Goal: Transaction & Acquisition: Purchase product/service

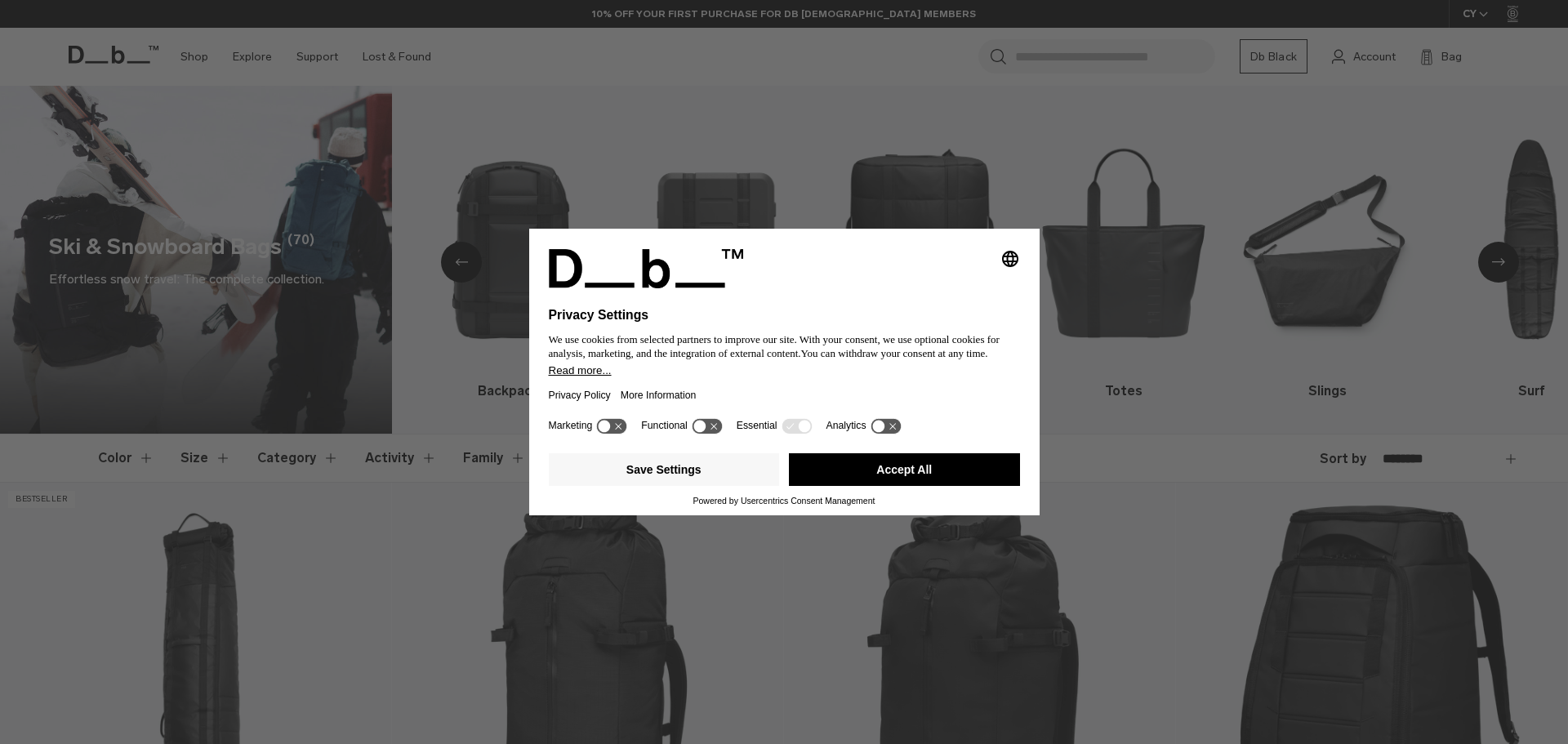
drag, startPoint x: 838, startPoint y: 474, endPoint x: 746, endPoint y: 312, distance: 186.3
click at [839, 474] on button "Accept All" at bounding box center [905, 470] width 232 height 33
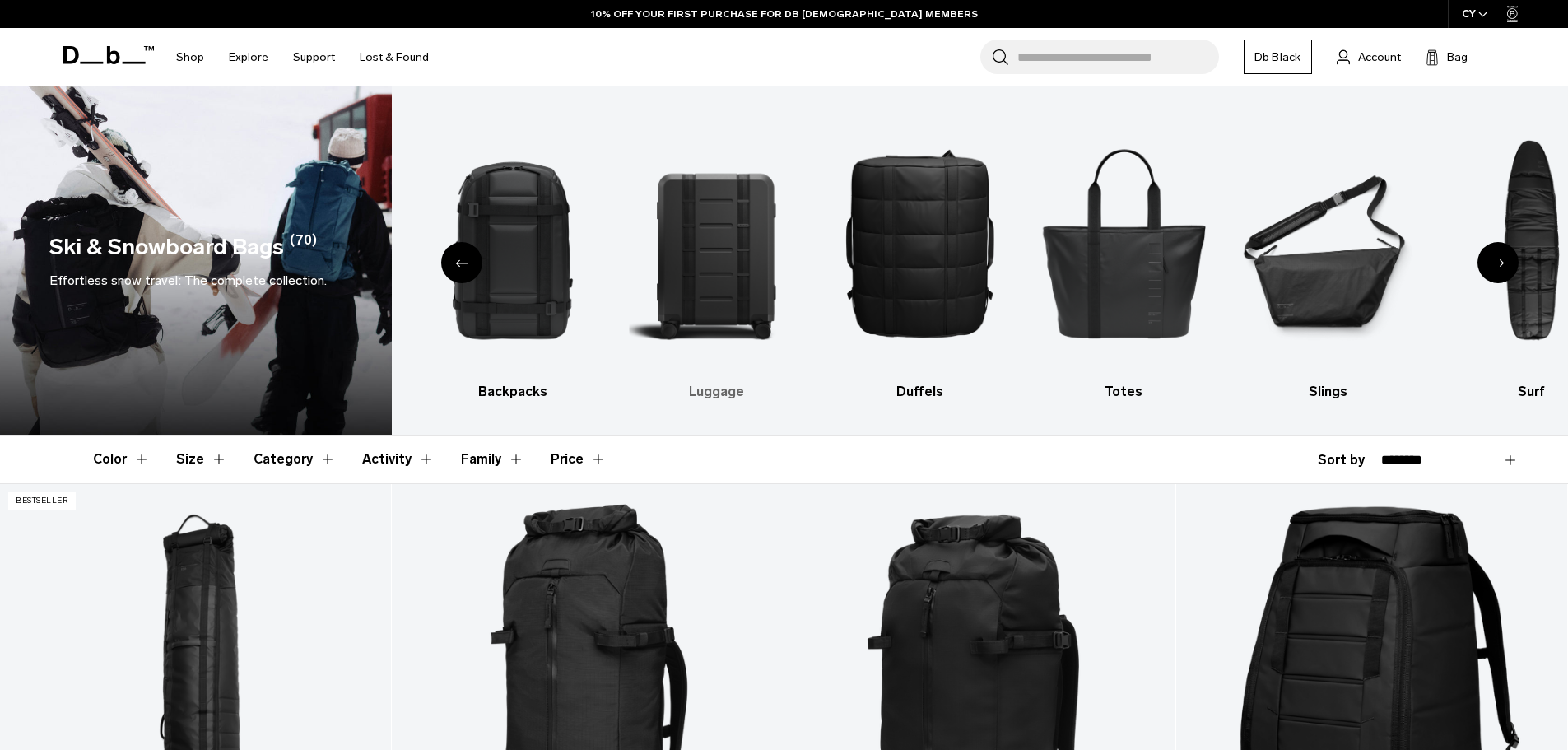
click at [721, 197] on img "3 / 10" at bounding box center [717, 242] width 175 height 262
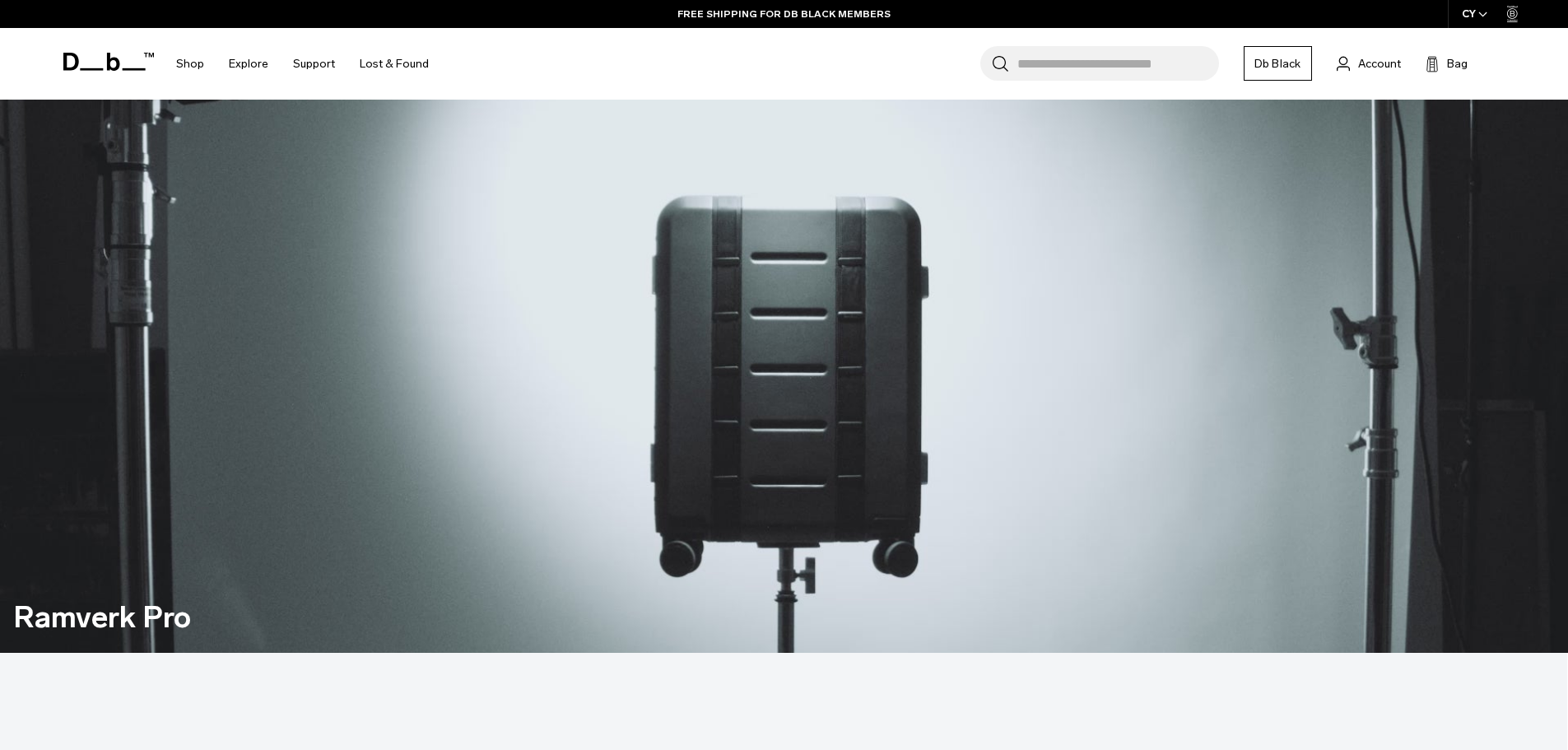
scroll to position [1483, 0]
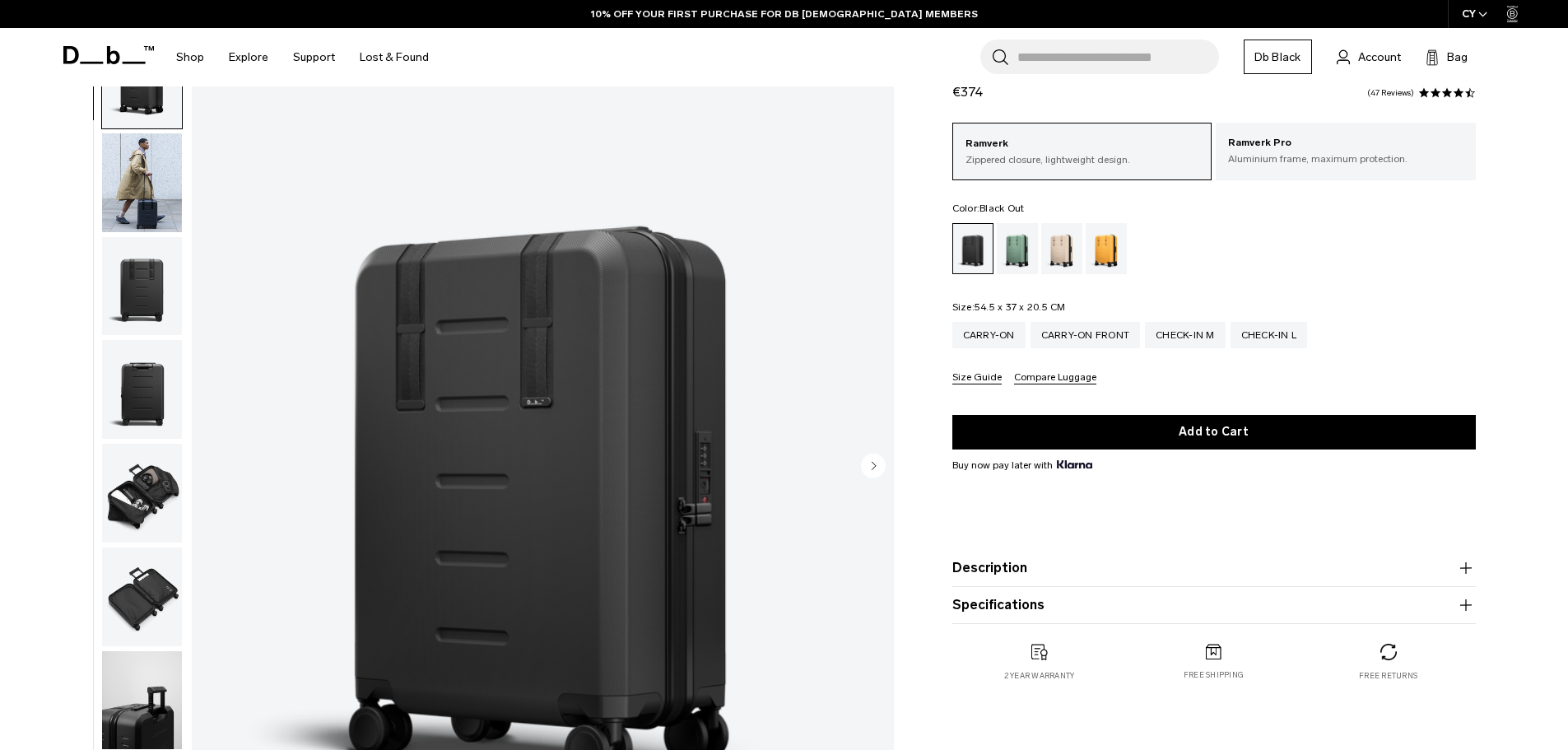
click at [133, 200] on img "button" at bounding box center [141, 182] width 80 height 99
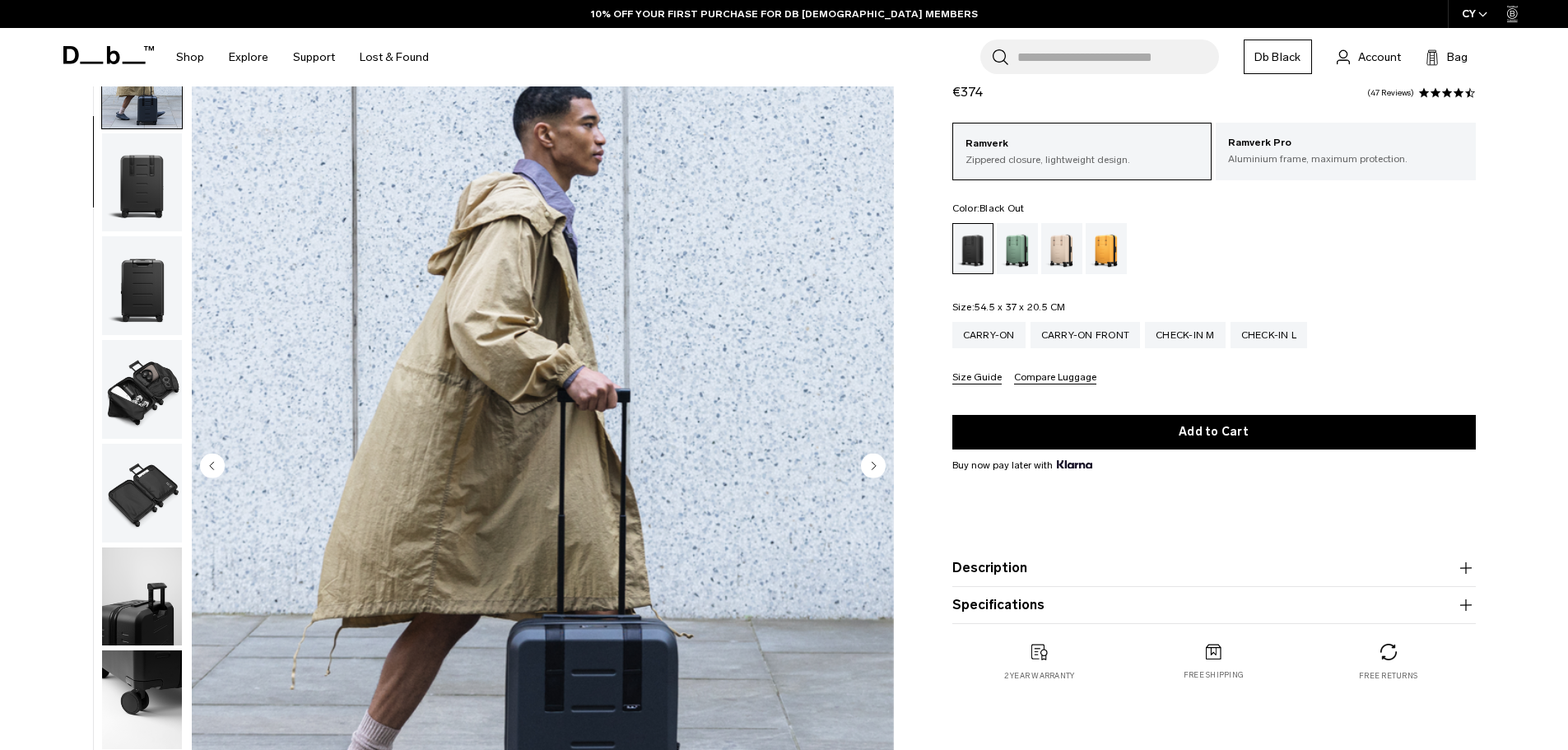
click at [138, 290] on img "button" at bounding box center [141, 286] width 80 height 99
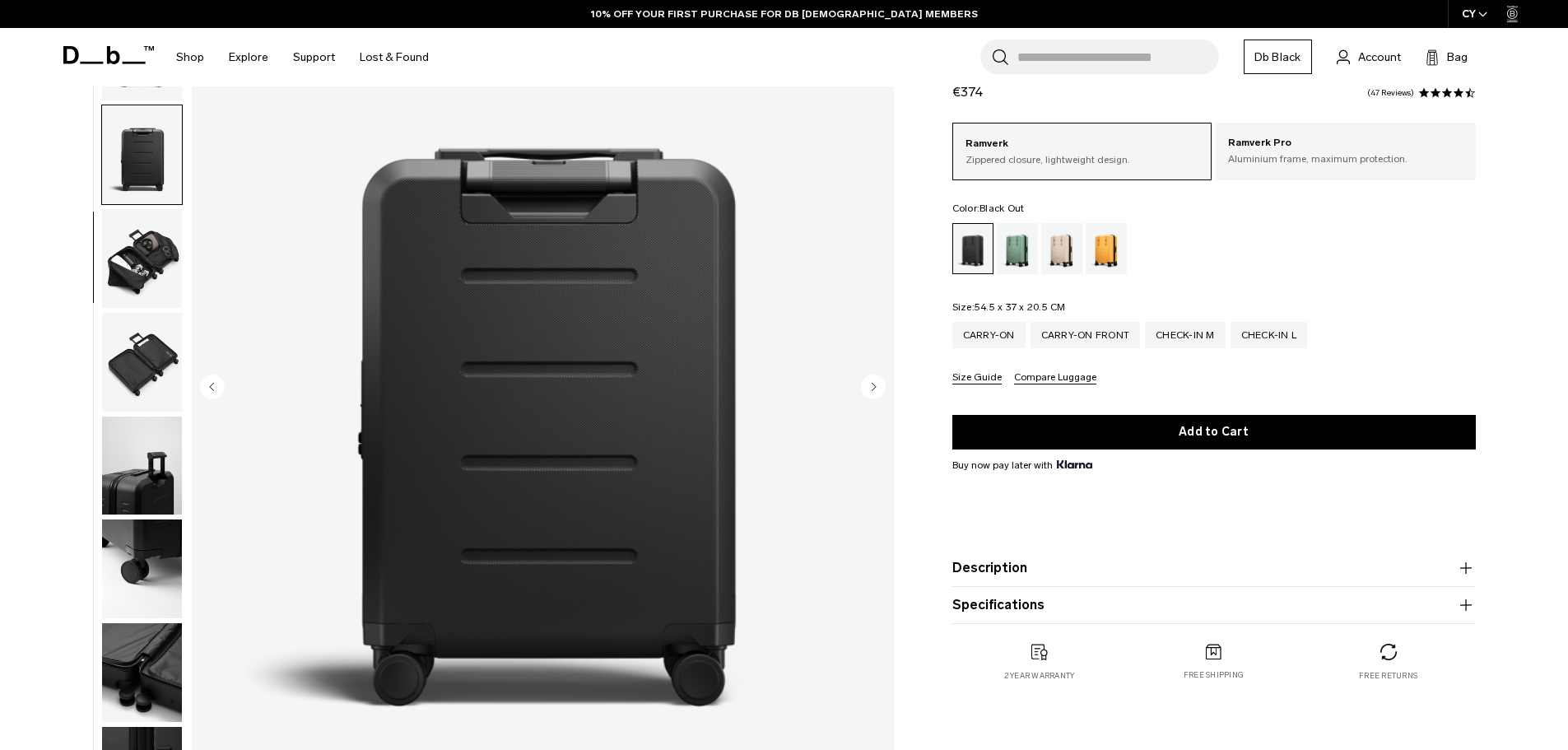
scroll to position [247, 0]
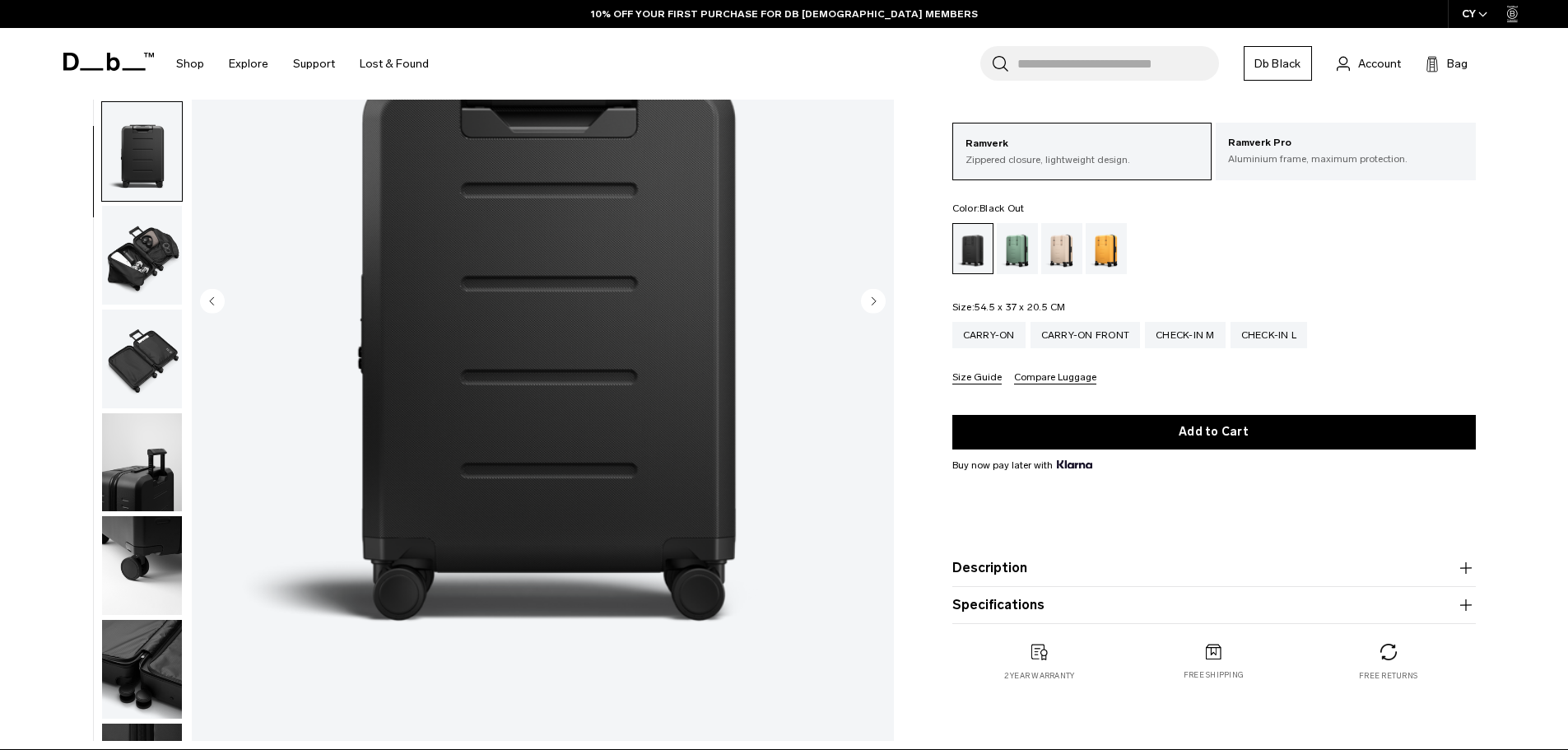
click at [136, 258] on img "button" at bounding box center [141, 255] width 80 height 99
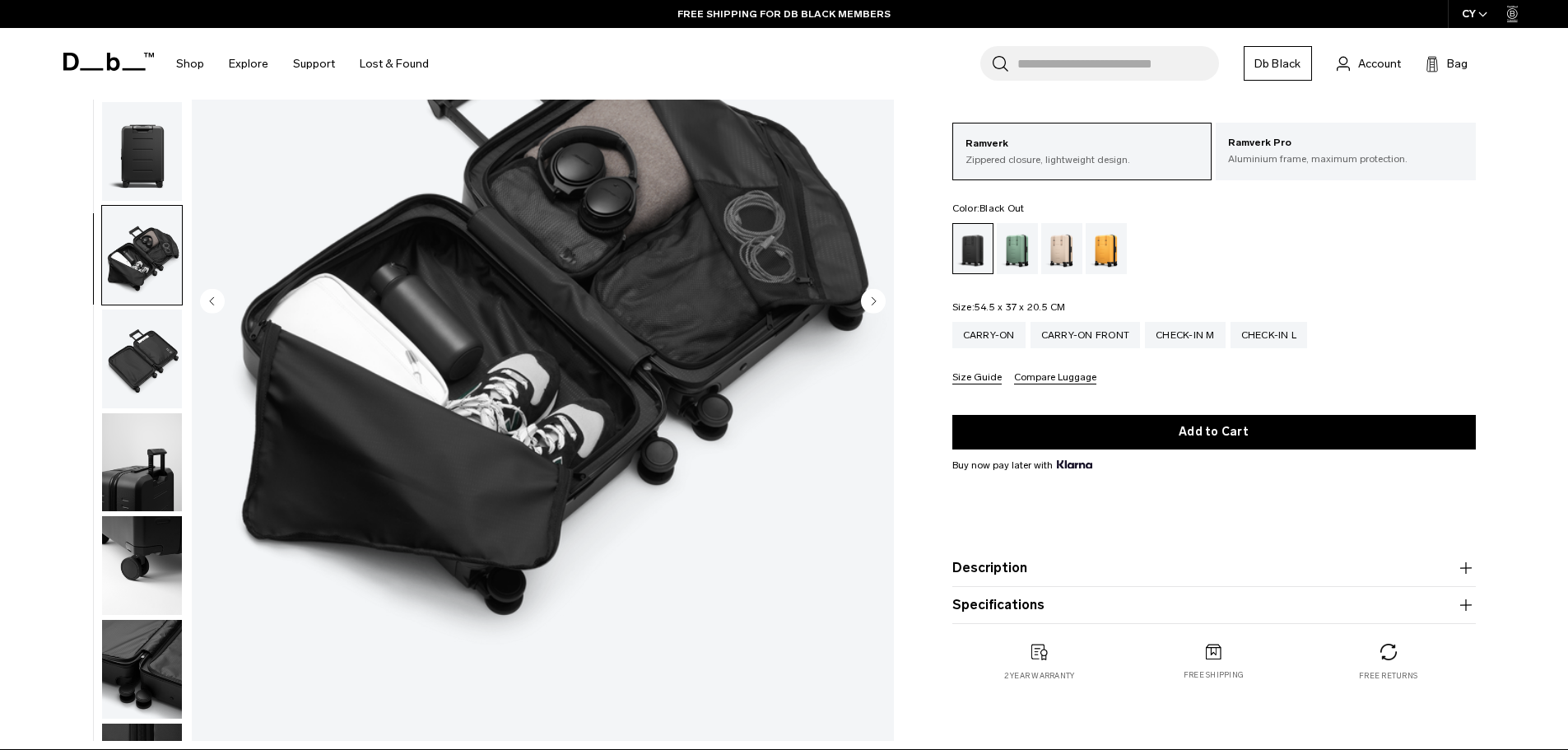
click at [151, 376] on img "button" at bounding box center [141, 358] width 80 height 99
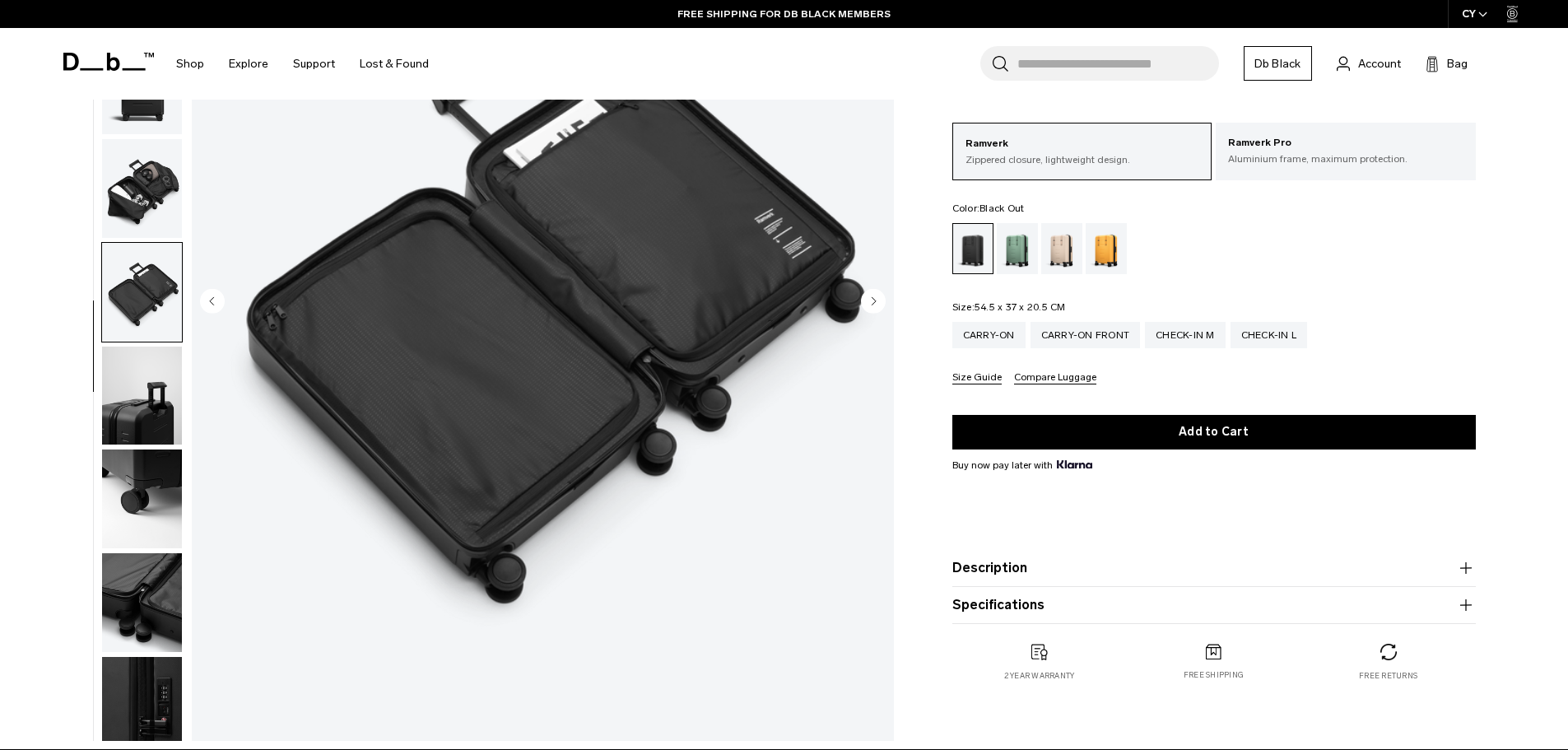
scroll to position [156, 0]
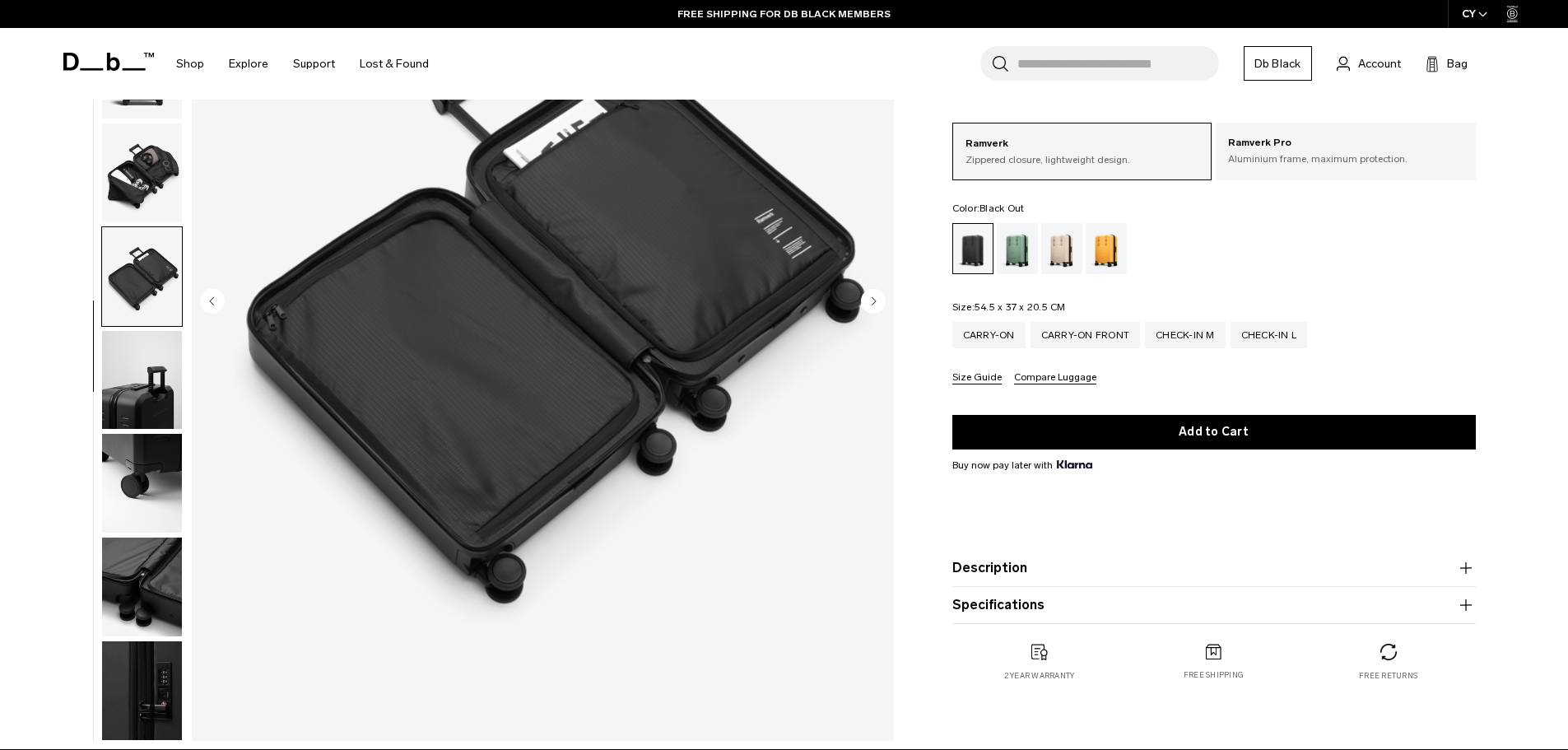
click at [152, 420] on img "button" at bounding box center [141, 380] width 80 height 99
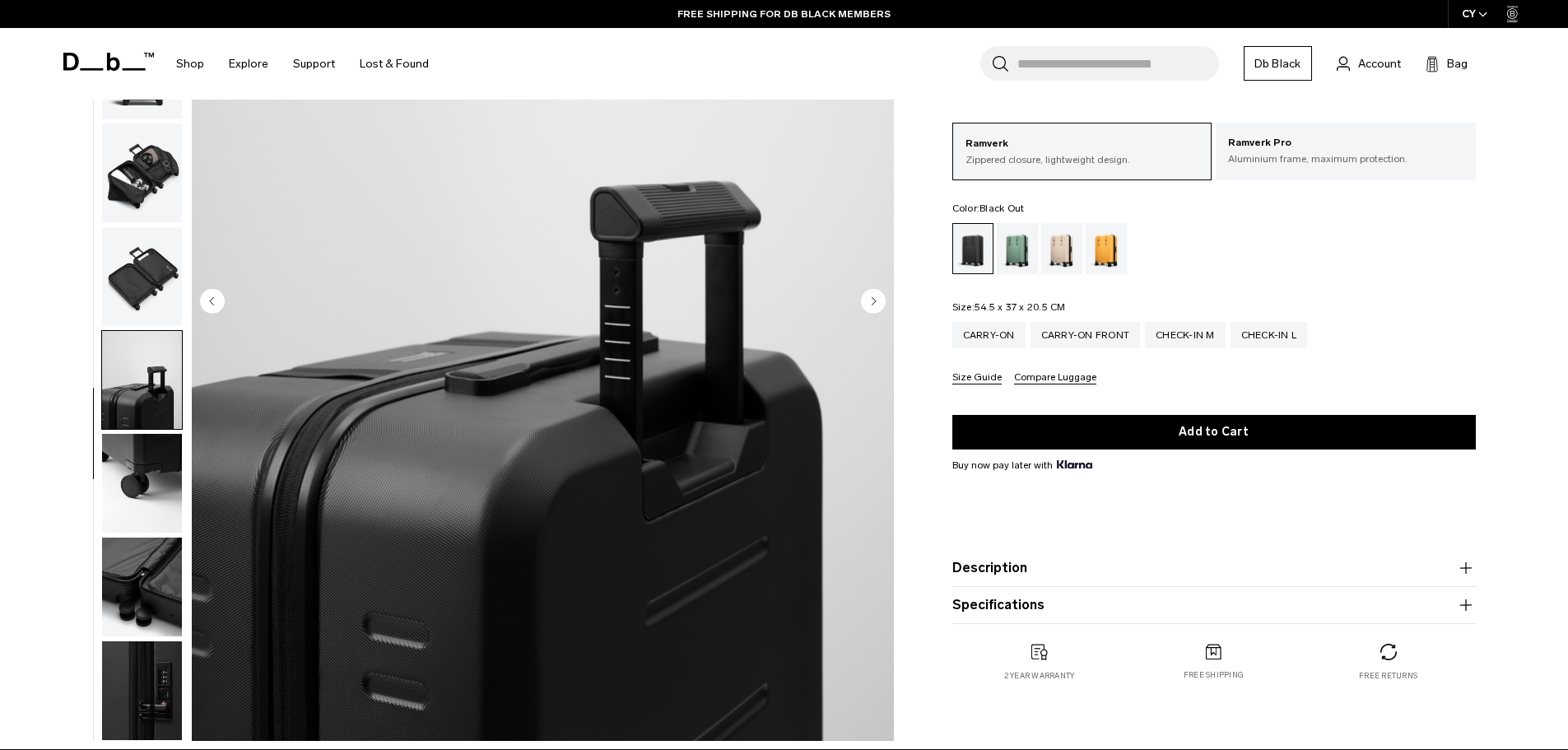
click at [152, 489] on img "button" at bounding box center [141, 483] width 80 height 99
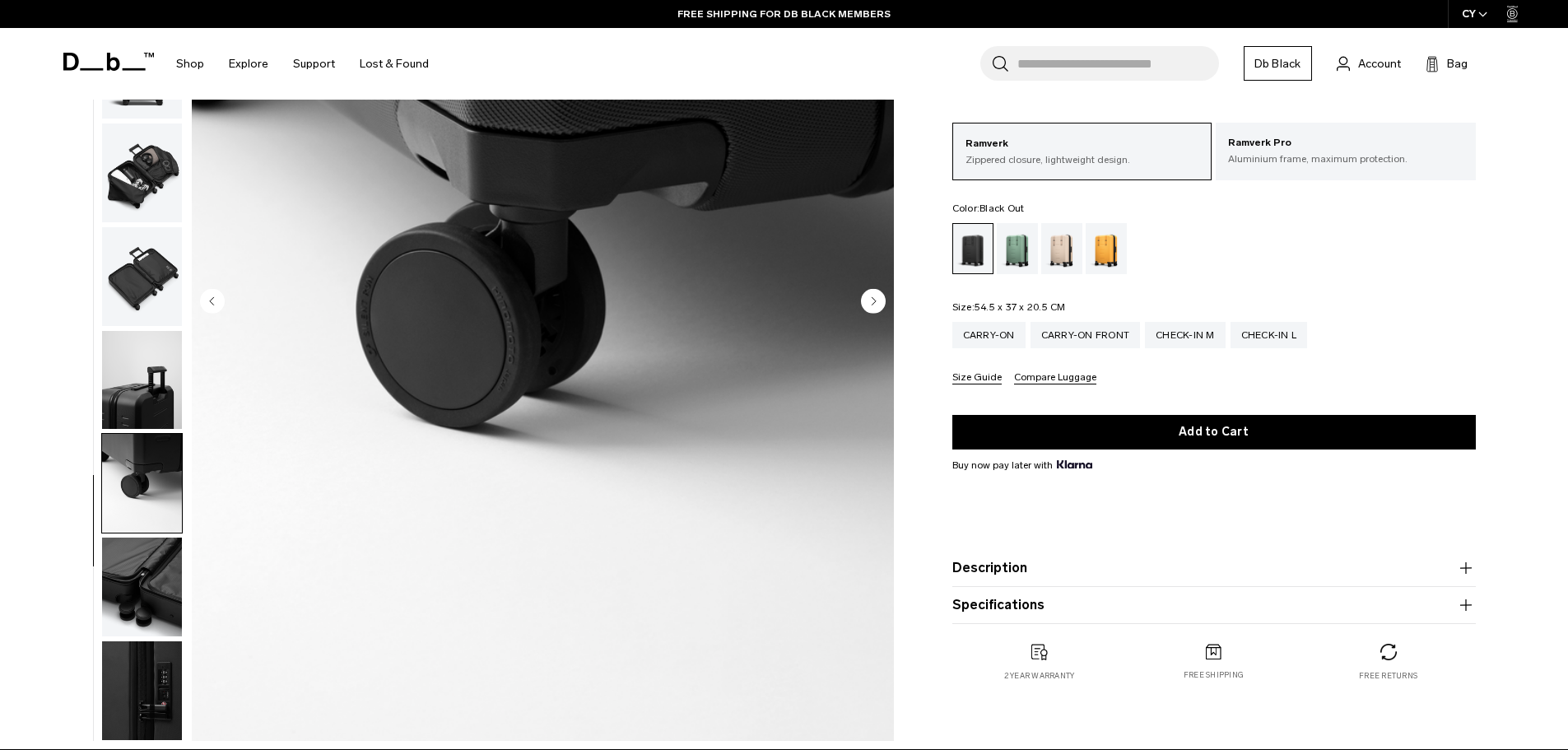
click at [142, 565] on img "button" at bounding box center [141, 587] width 80 height 99
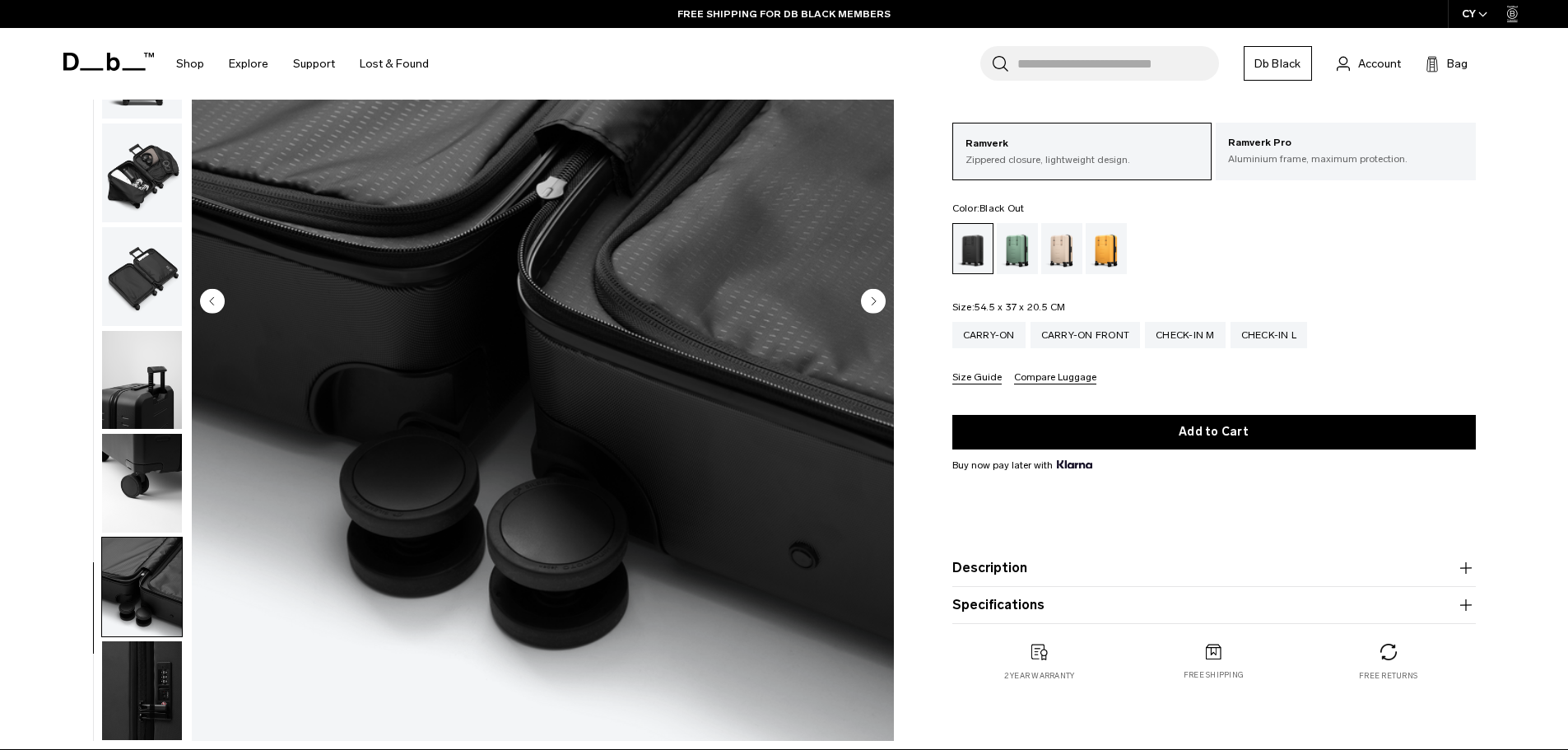
click at [143, 645] on img "button" at bounding box center [141, 690] width 80 height 99
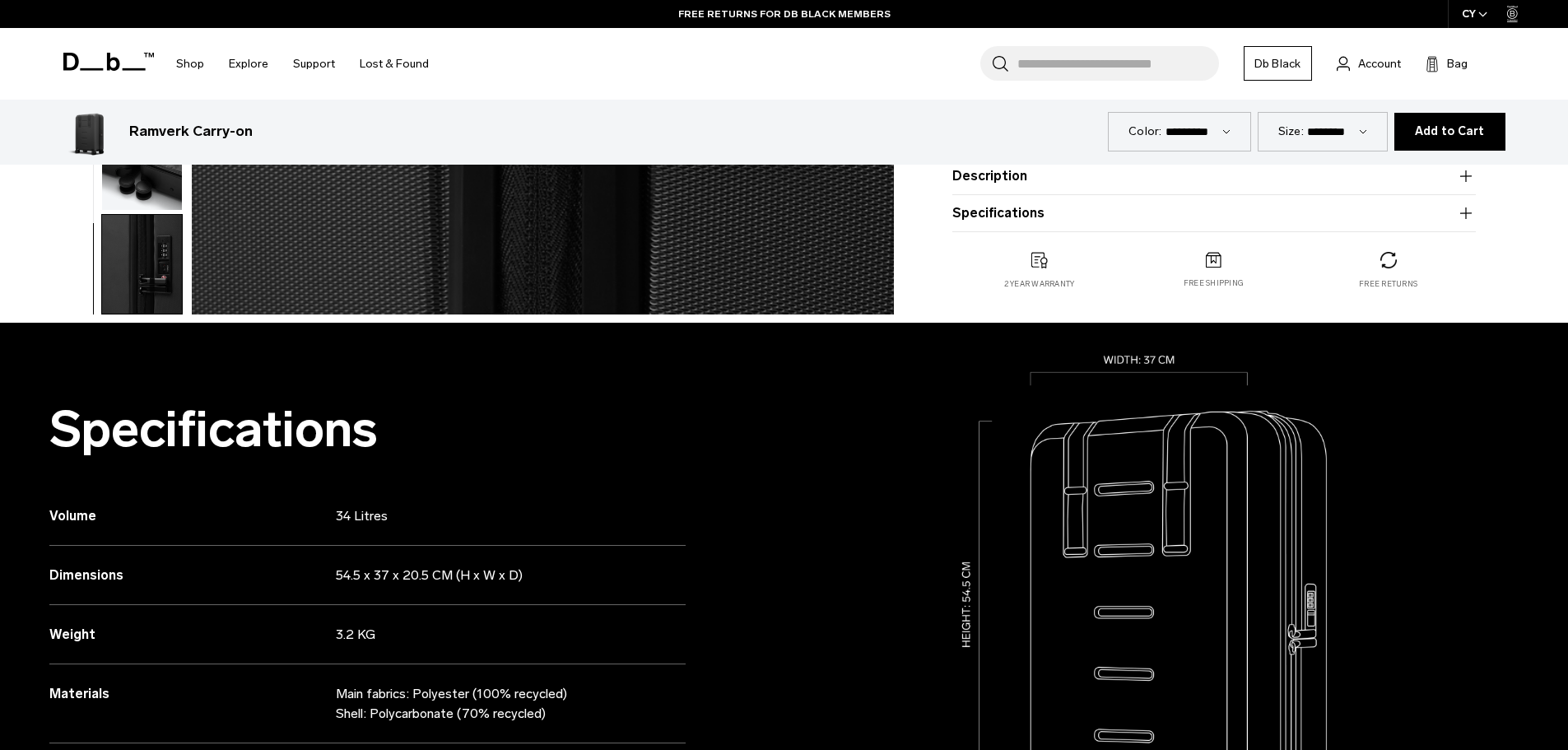
scroll to position [906, 0]
